Goal: Navigation & Orientation: Find specific page/section

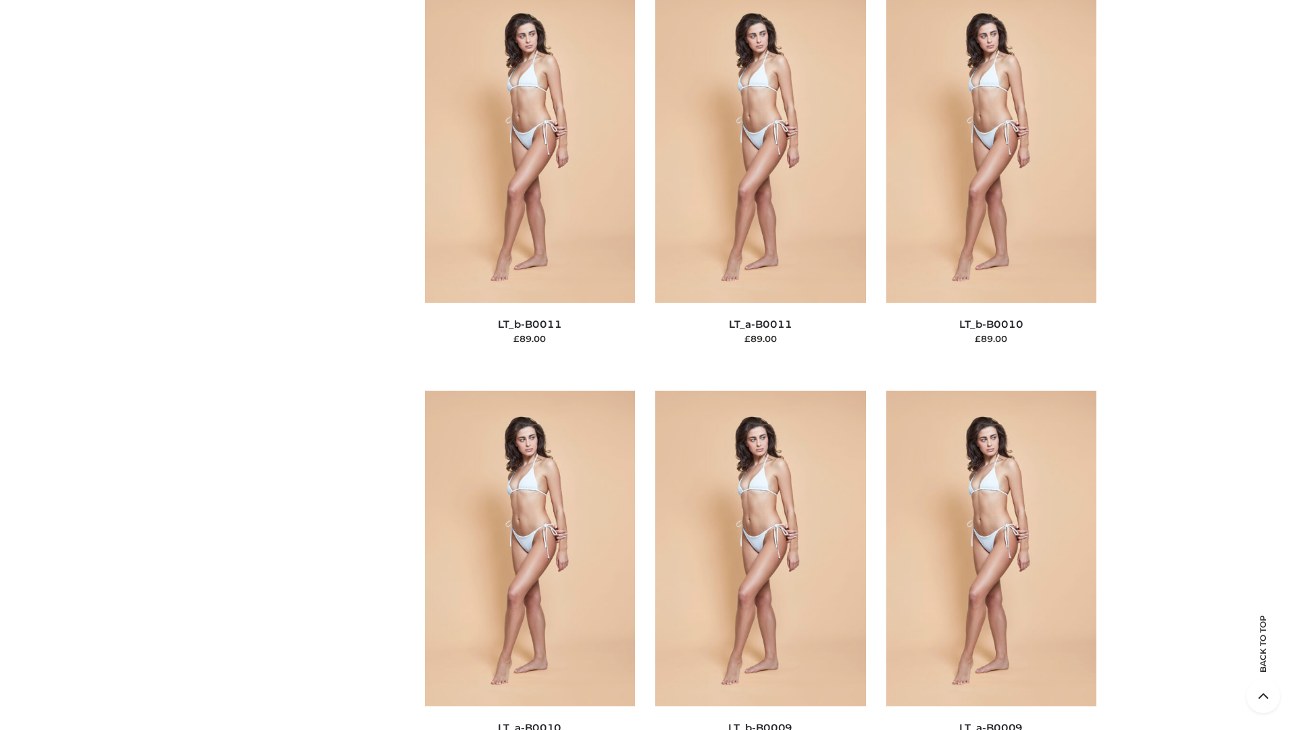
scroll to position [6068, 0]
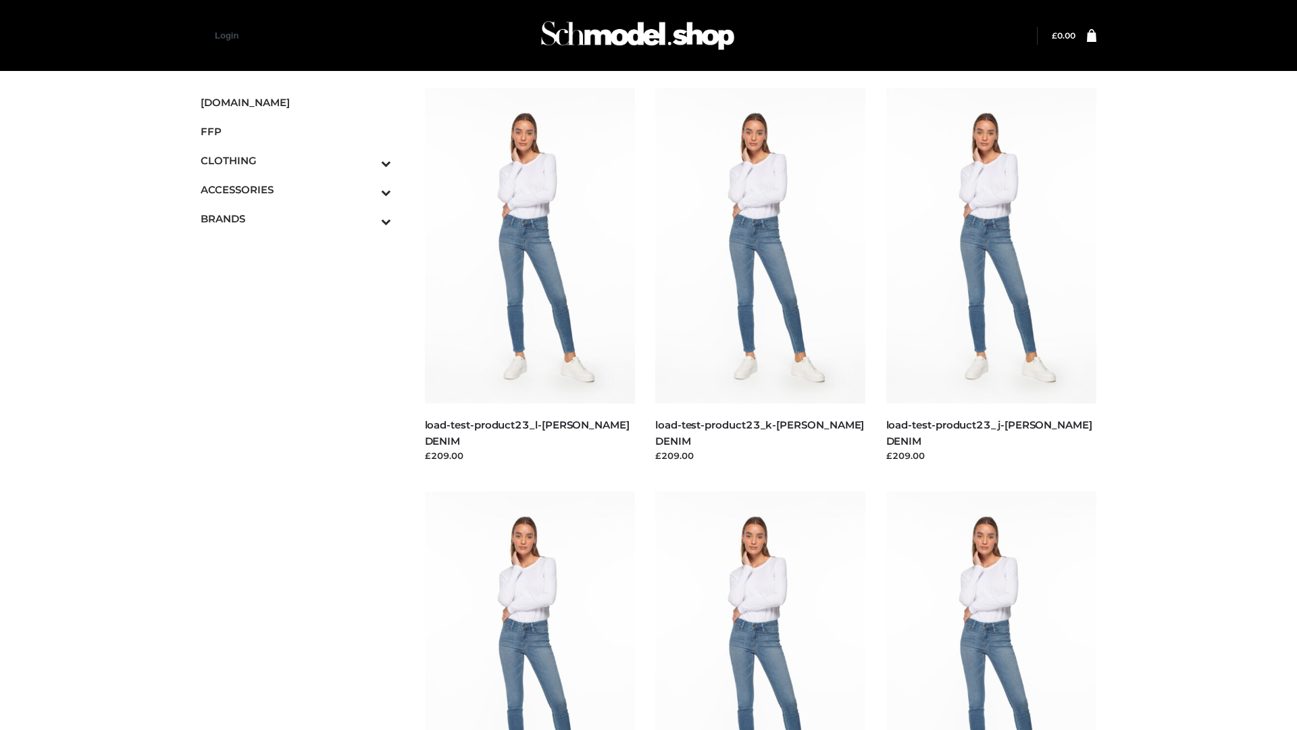
scroll to position [1185, 0]
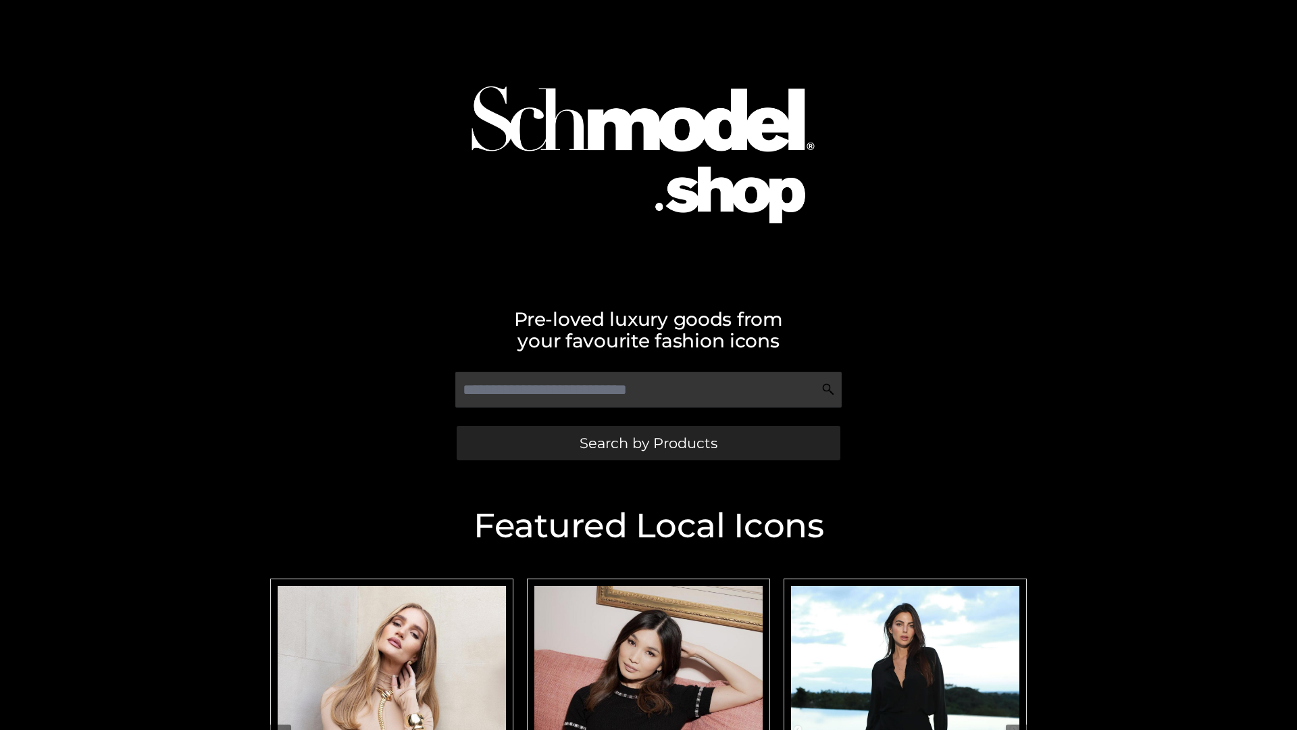
click at [648, 443] on span "Search by Products" at bounding box center [649, 443] width 138 height 14
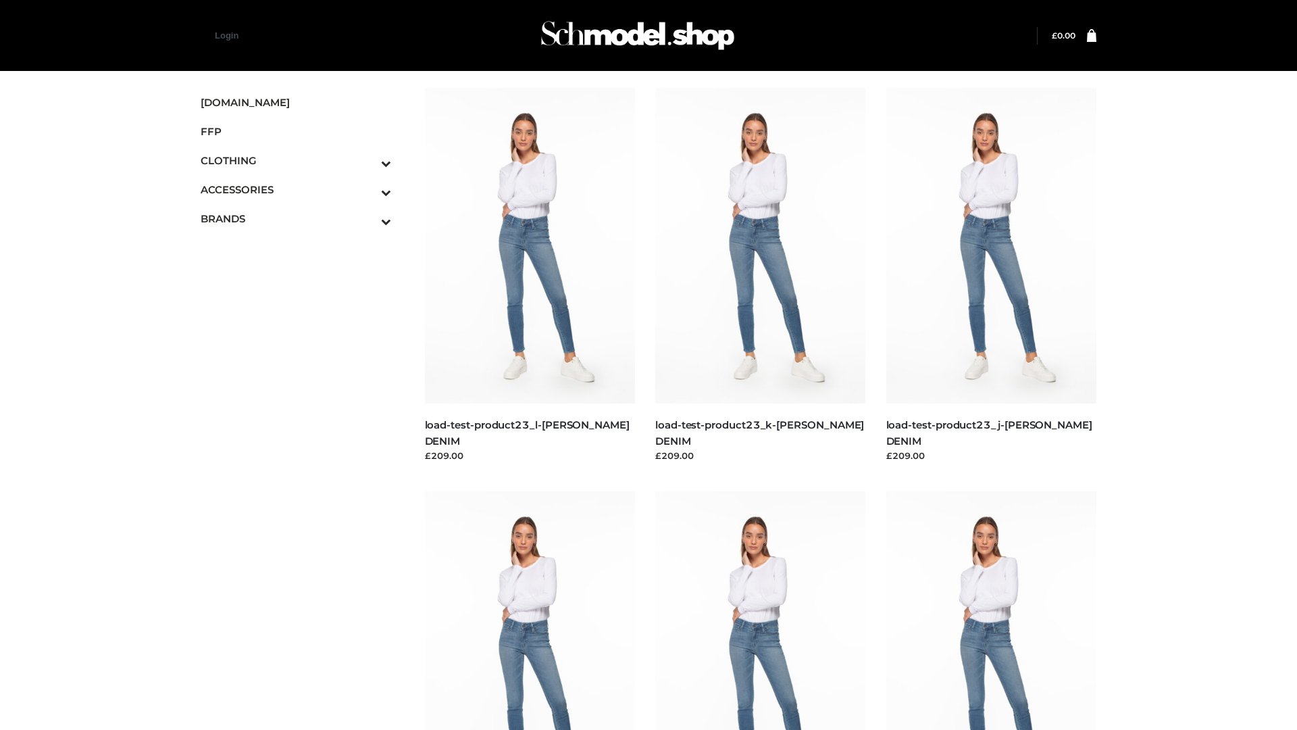
scroll to position [1185, 0]
